Goal: Share content: Share content

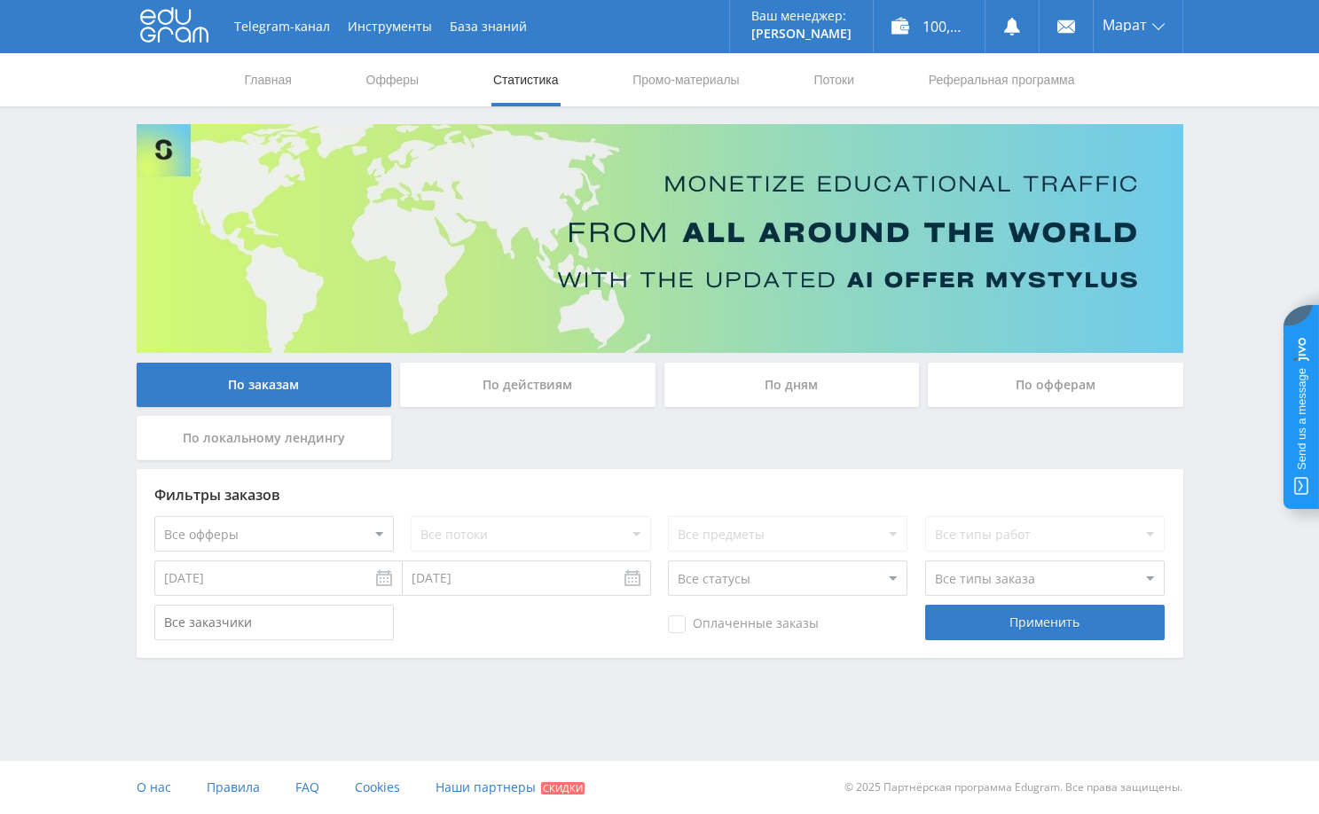
click at [1215, 186] on div "Telegram-канал Инструменты База знаний Ваш менеджер: [PERSON_NAME] Online @edug…" at bounding box center [659, 378] width 1319 height 756
click at [1207, 175] on div "Telegram-канал Инструменты База знаний Ваш менеджер: [PERSON_NAME] Online @edug…" at bounding box center [659, 378] width 1319 height 756
click at [1223, 168] on div "Telegram-канал Инструменты База знаний Ваш менеджер: [PERSON_NAME] Online @edug…" at bounding box center [659, 378] width 1319 height 756
click at [1234, 177] on div "Telegram-канал Инструменты База знаний Ваш менеджер: [PERSON_NAME] Online @edug…" at bounding box center [659, 378] width 1319 height 756
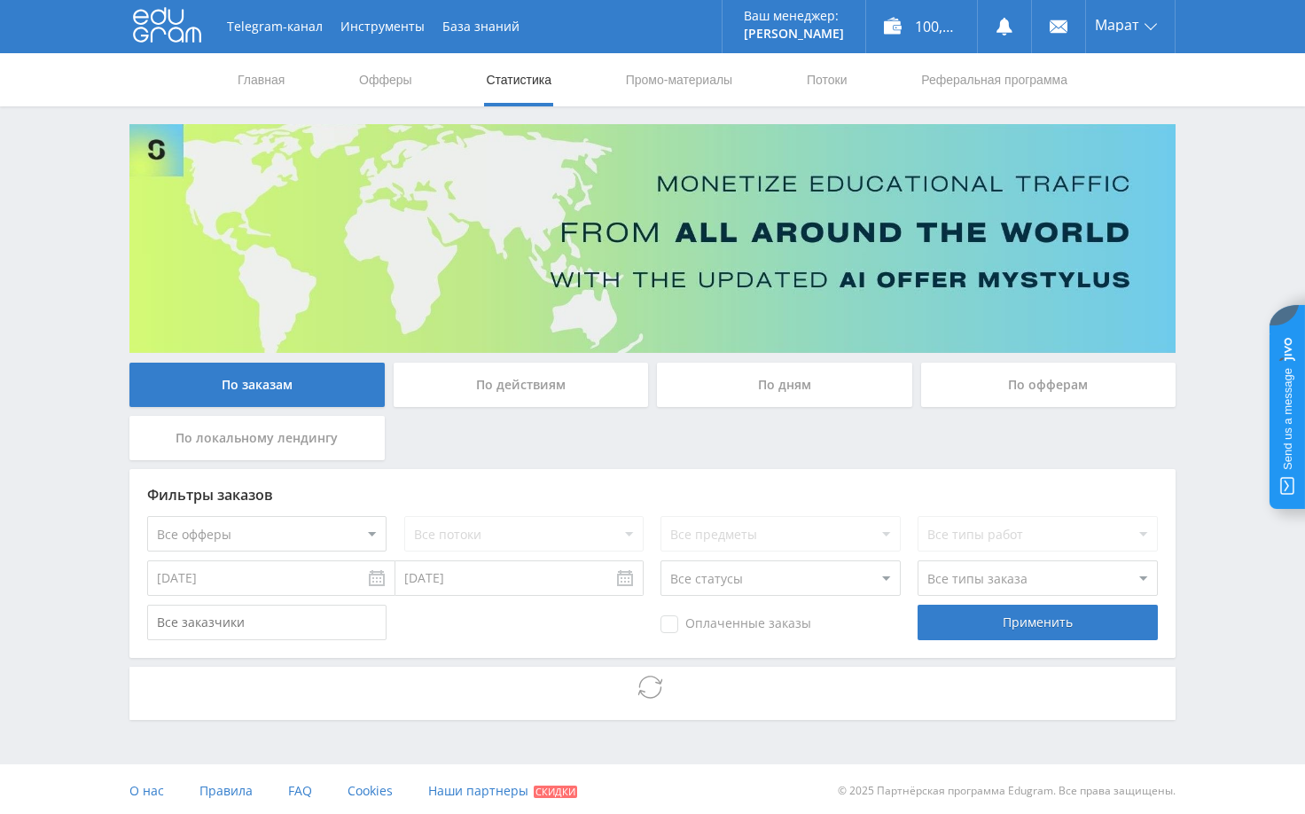
click at [1194, 262] on div "Telegram-канал Инструменты База знаний Ваш менеджер: [PERSON_NAME] Online @edug…" at bounding box center [652, 409] width 1305 height 818
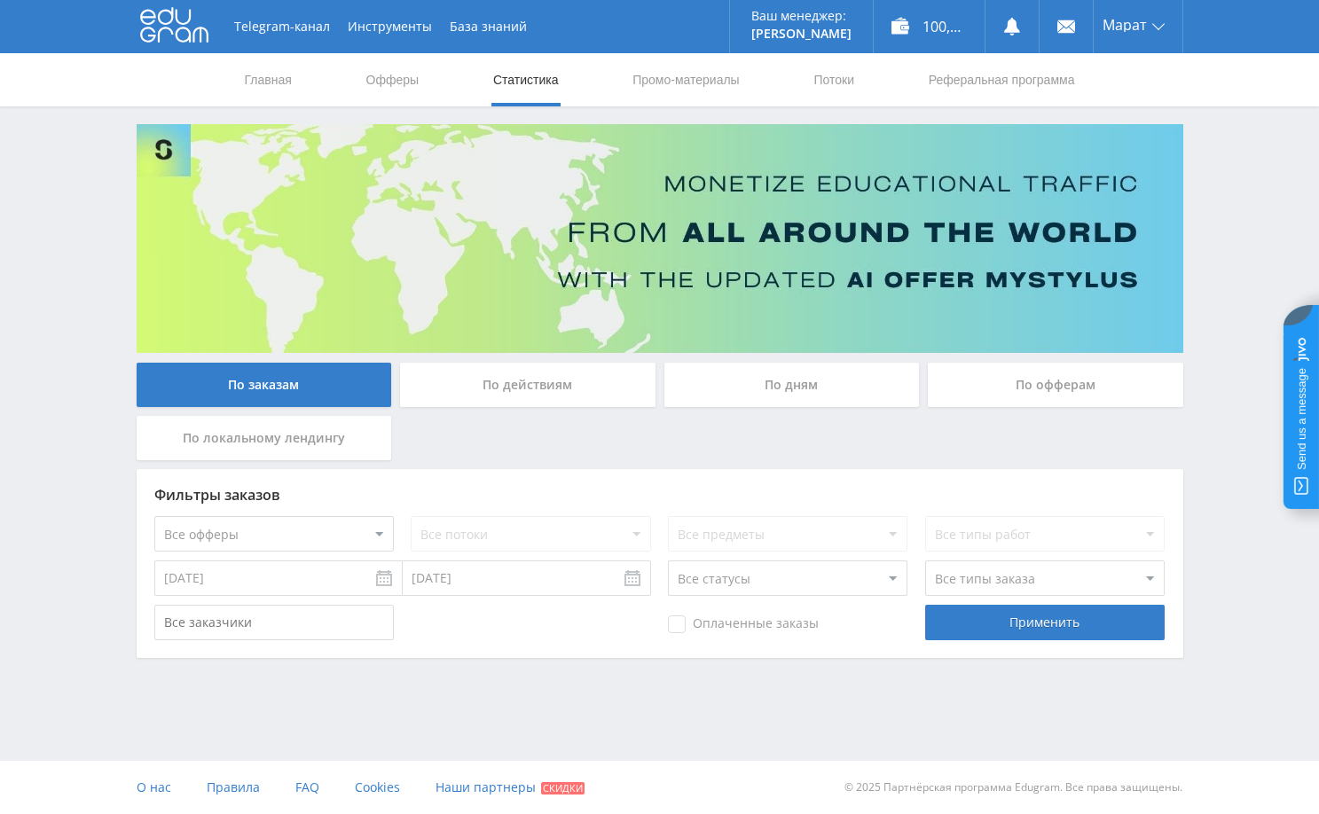
click at [1223, 205] on div "Telegram-канал Инструменты База знаний Ваш менеджер: [PERSON_NAME] Online @edug…" at bounding box center [659, 378] width 1319 height 756
